Goal: Information Seeking & Learning: Compare options

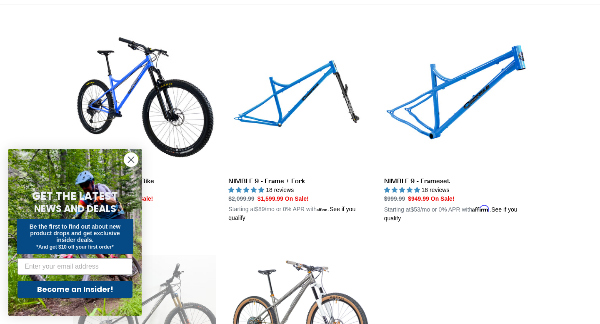
scroll to position [244, 0]
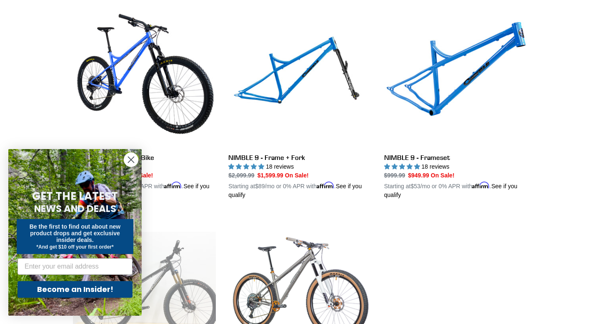
click at [134, 161] on circle "Close dialog" at bounding box center [131, 160] width 14 height 14
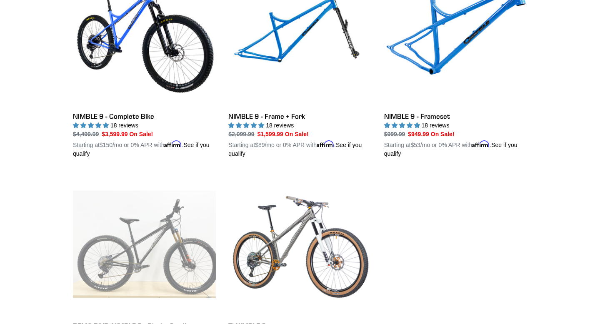
scroll to position [250, 0]
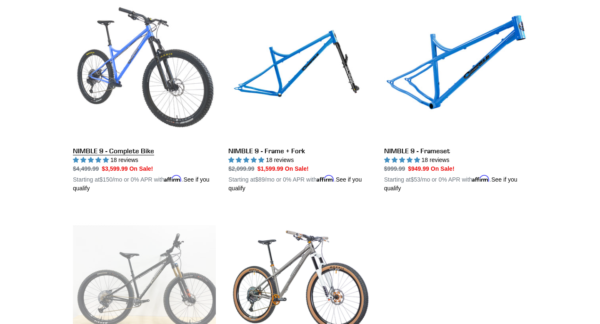
click at [152, 77] on link "NIMBLE 9 - Complete Bike" at bounding box center [144, 95] width 143 height 195
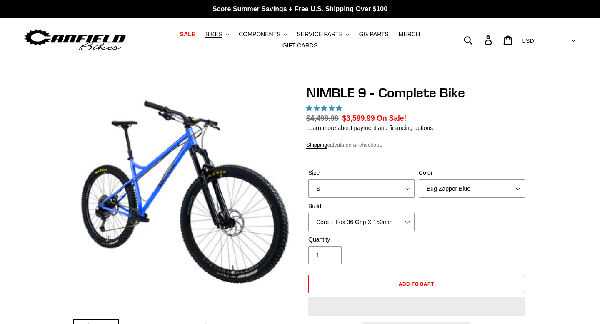
select select "highest-rating"
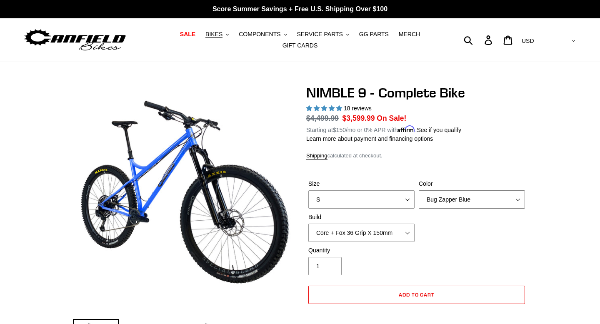
click at [435, 200] on select "Bug Zapper Blue Purple Haze - Sold Out Galaxy Black" at bounding box center [472, 199] width 106 height 18
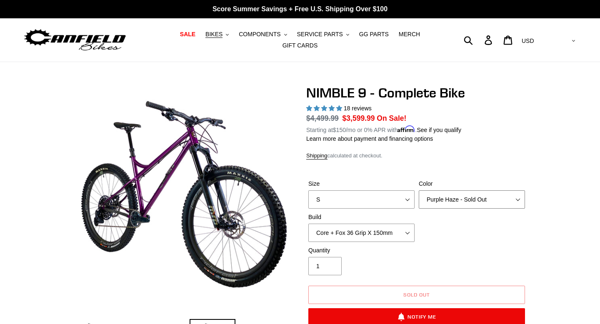
click at [440, 195] on select "Bug Zapper Blue Purple Haze - Sold Out Galaxy Black" at bounding box center [472, 199] width 106 height 18
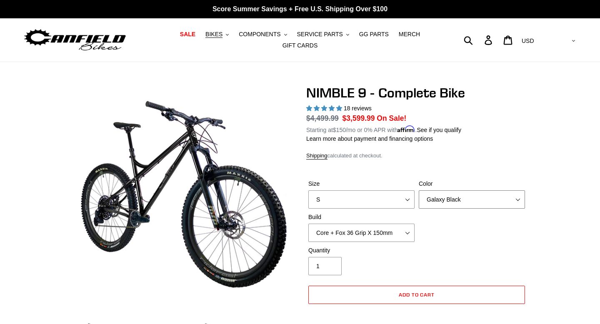
click at [442, 196] on select "Bug Zapper Blue Purple Haze - Sold Out Galaxy Black" at bounding box center [472, 199] width 106 height 18
select select "Bug Zapper Blue"
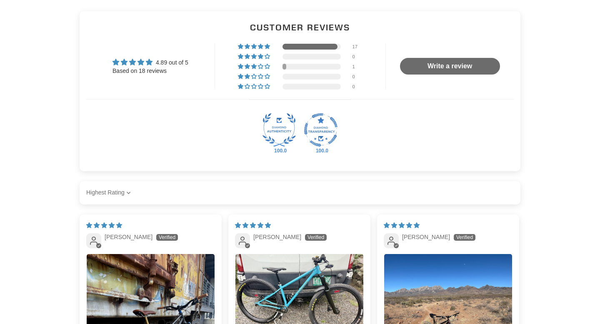
scroll to position [1570, 0]
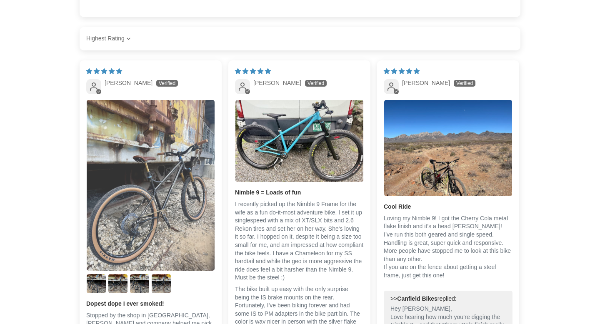
click at [180, 177] on img "Link to user picture 1" at bounding box center [151, 185] width 128 height 171
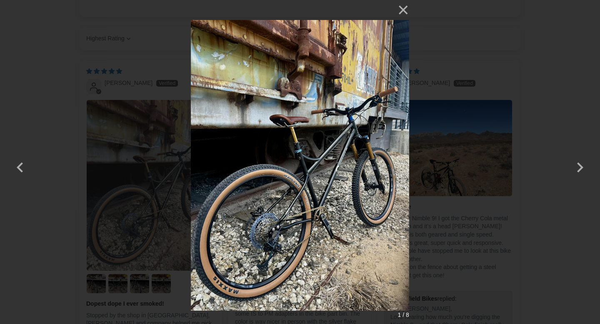
scroll to position [0, 0]
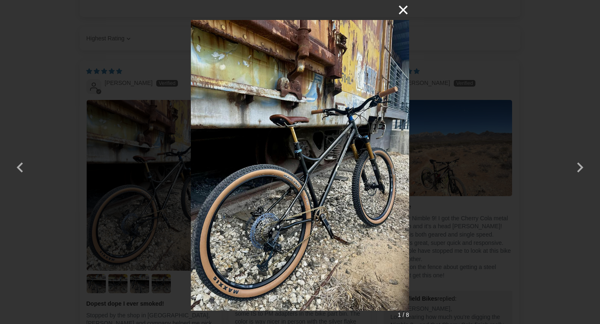
click at [402, 9] on button "×" at bounding box center [399, 10] width 20 height 20
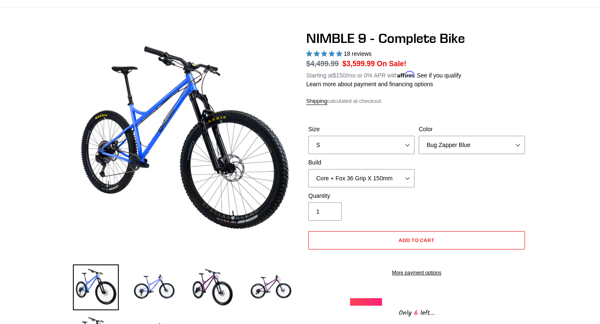
scroll to position [128, 0]
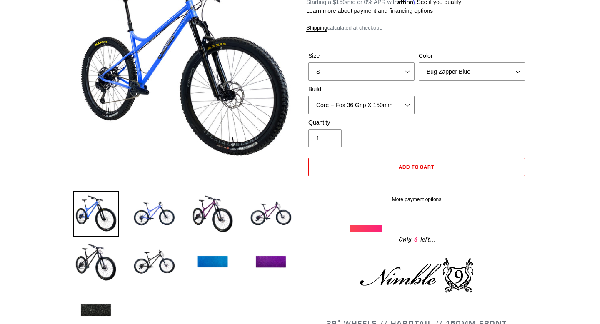
click at [404, 103] on select "Core + Fox 36 Grip X 150mm Pro + Fox 36 Grip X 150mm Core + RockShox Lyrik Ulti…" at bounding box center [361, 105] width 106 height 18
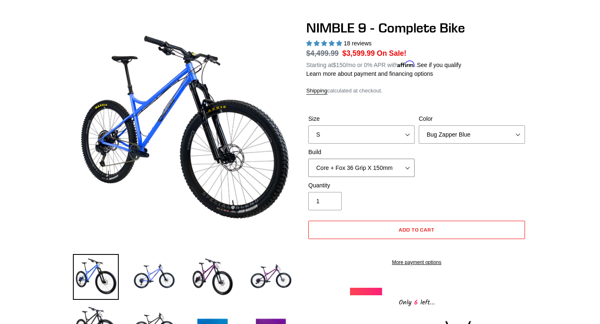
scroll to position [0, 0]
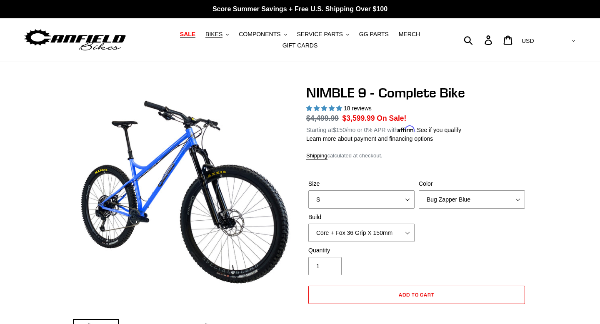
click at [193, 33] on span "SALE" at bounding box center [187, 34] width 15 height 7
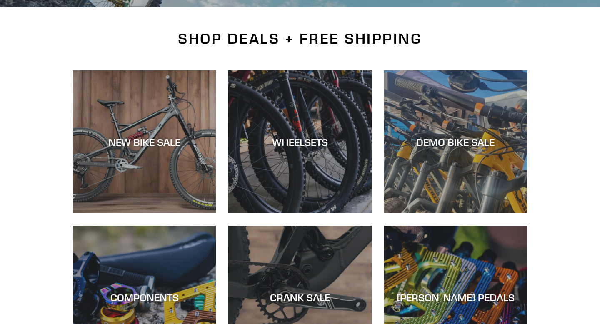
scroll to position [236, 0]
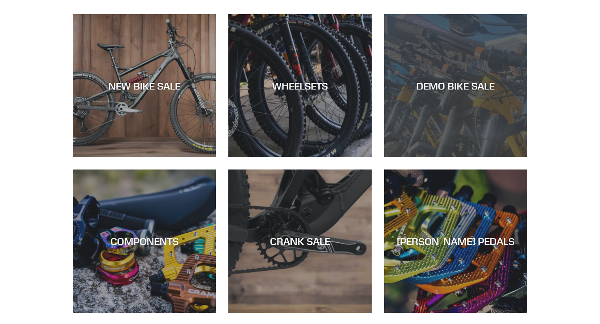
click at [414, 157] on div "DEMO BIKE SALE" at bounding box center [455, 157] width 143 height 0
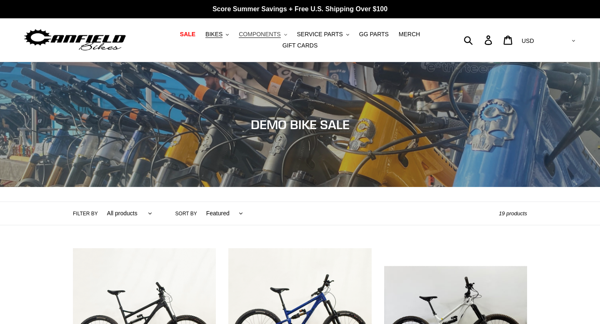
click at [273, 33] on span "COMPONENTS" at bounding box center [260, 34] width 42 height 7
click at [222, 35] on span "BIKES" at bounding box center [213, 34] width 17 height 7
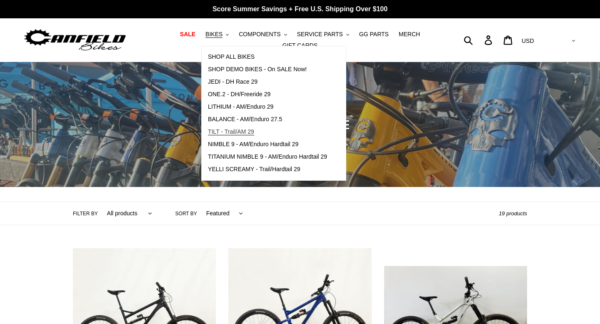
click at [248, 132] on span "TILT - Trail/AM 29" at bounding box center [231, 131] width 46 height 7
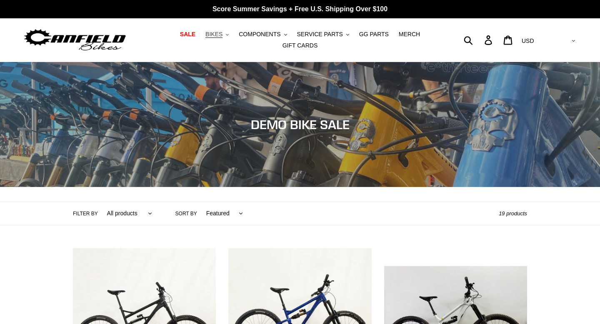
click at [220, 38] on button "BIKES .cls-1{fill:#231f20}" at bounding box center [217, 34] width 32 height 11
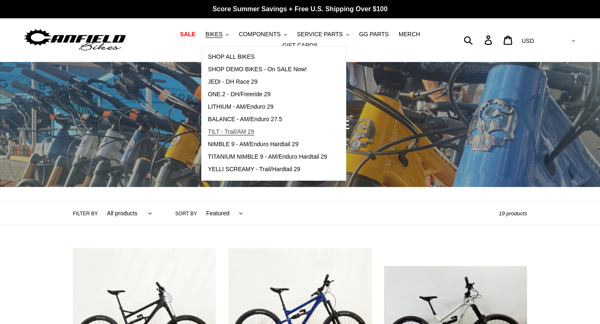
click at [224, 130] on span "TILT - Trail/AM 29" at bounding box center [231, 131] width 46 height 7
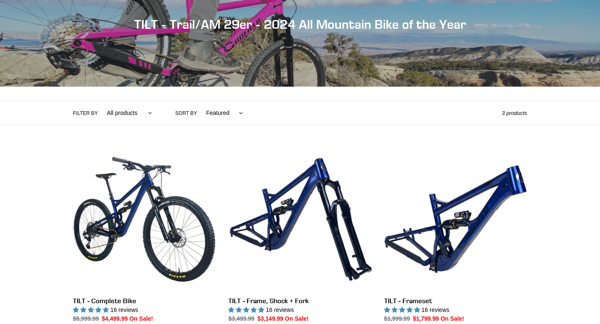
scroll to position [101, 0]
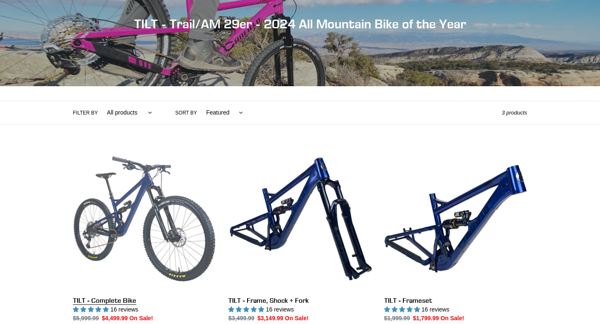
click at [135, 200] on link "TILT - Complete Bike" at bounding box center [144, 244] width 143 height 195
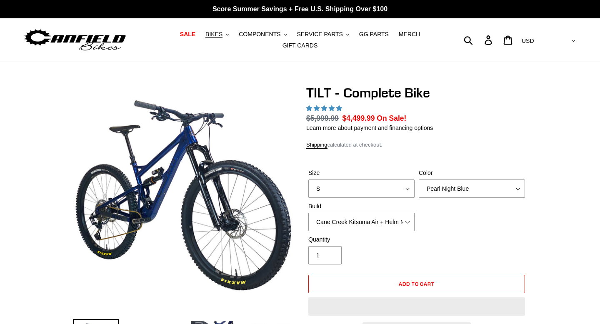
select select "highest-rating"
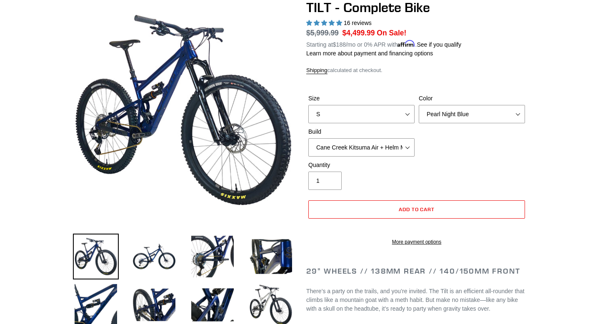
scroll to position [95, 0]
